Goal: Find specific page/section: Find specific page/section

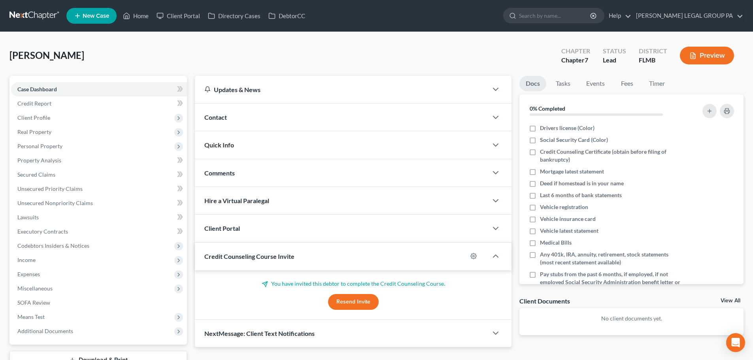
click at [35, 21] on link at bounding box center [34, 16] width 51 height 14
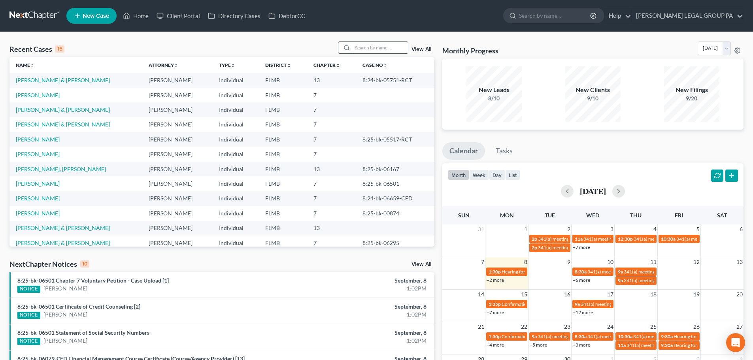
click at [362, 45] on input "search" at bounding box center [380, 47] width 55 height 11
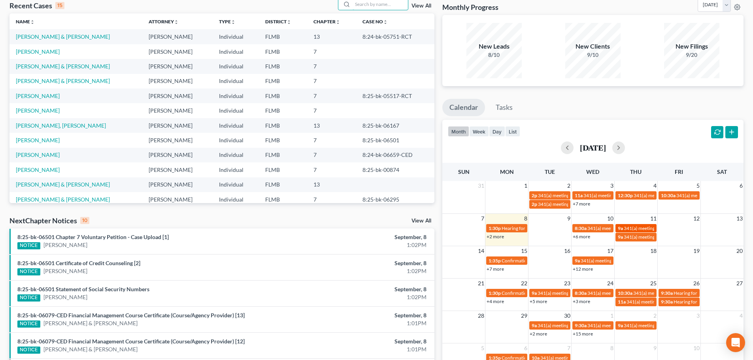
scroll to position [119, 0]
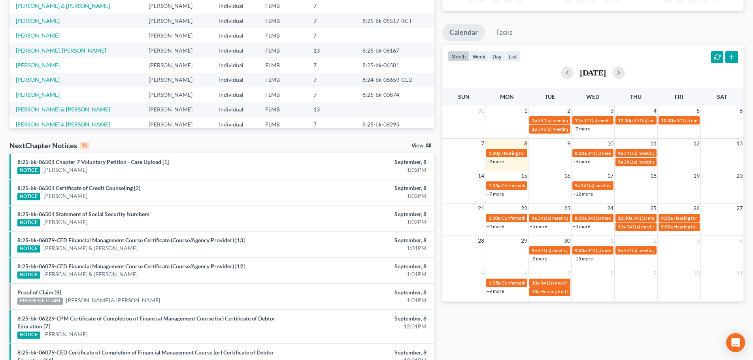
click at [491, 196] on link "+7 more" at bounding box center [495, 194] width 17 height 6
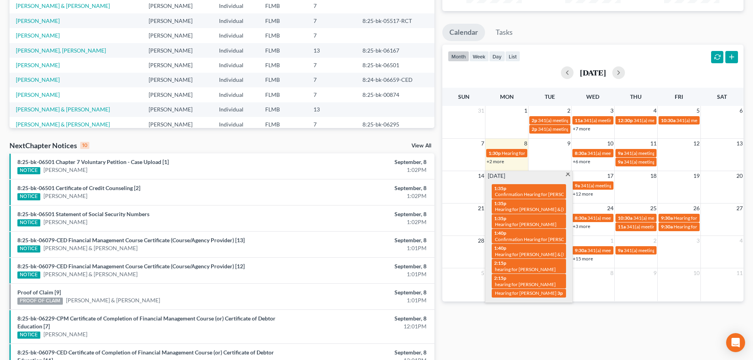
click at [567, 176] on span at bounding box center [568, 175] width 6 height 5
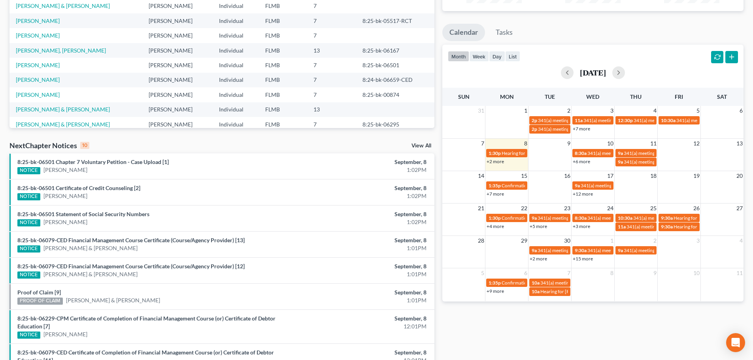
click at [582, 195] on link "+12 more" at bounding box center [583, 194] width 20 height 6
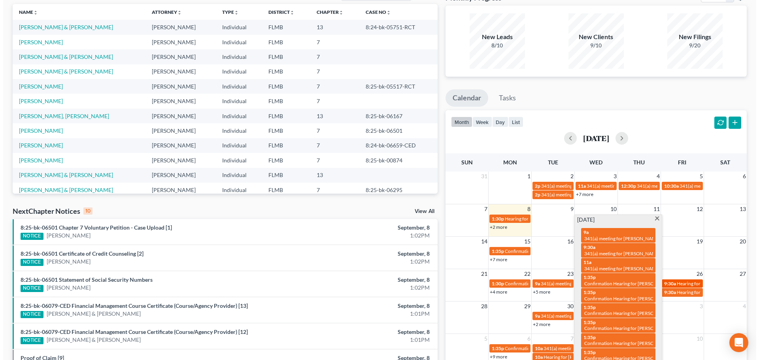
scroll to position [40, 0]
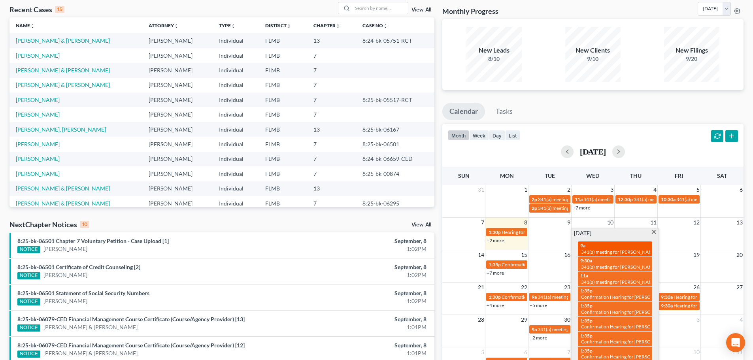
click at [601, 249] on span "341(a) meeting for Aderius Williams & Lillianka Tueres Williams" at bounding box center [640, 252] width 118 height 6
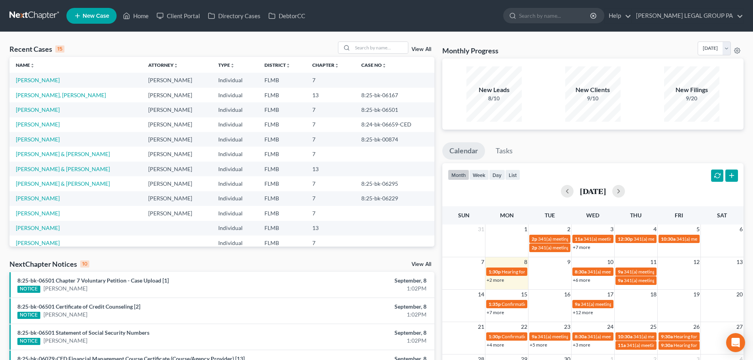
scroll to position [17, 0]
